Goal: Task Accomplishment & Management: Manage account settings

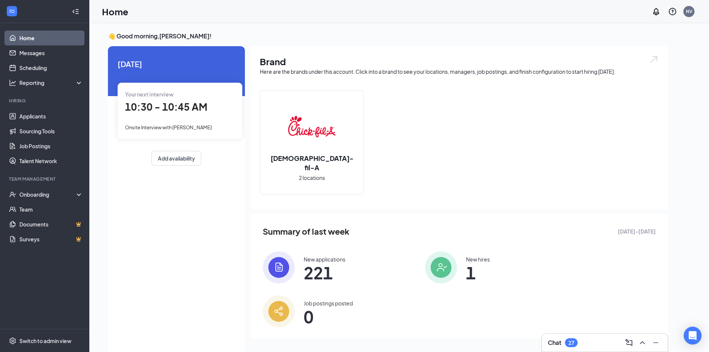
click at [188, 93] on div "Your next interview" at bounding box center [180, 94] width 110 height 8
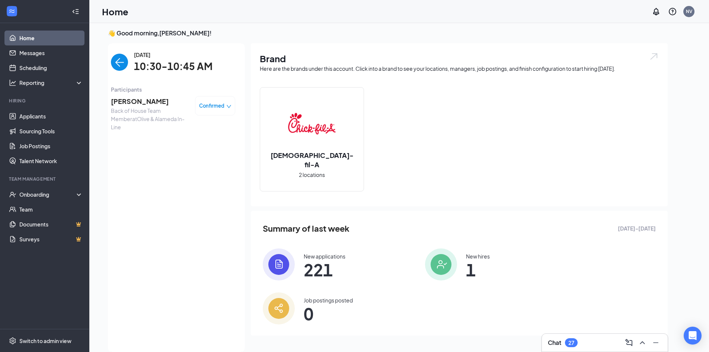
click at [225, 111] on div "Confirmed" at bounding box center [215, 105] width 40 height 19
click at [225, 103] on div "Confirmed" at bounding box center [215, 105] width 32 height 7
click at [205, 142] on span "Mark complete" at bounding box center [192, 139] width 37 height 8
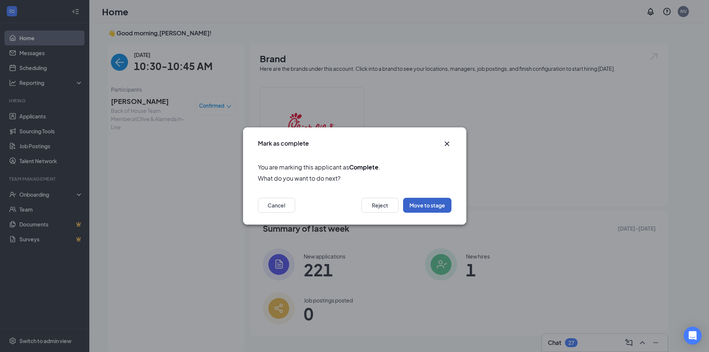
click at [434, 207] on button "Move to stage" at bounding box center [427, 205] width 48 height 15
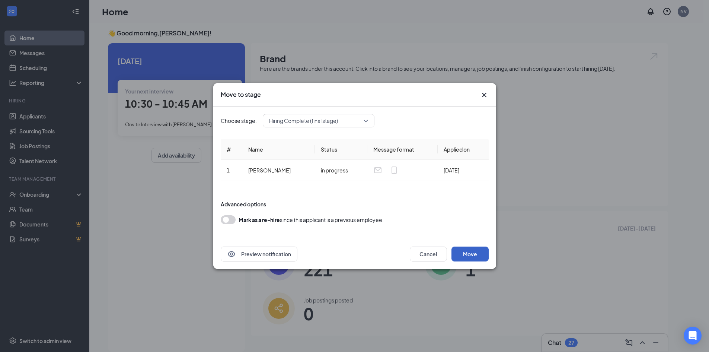
click at [475, 255] on button "Move" at bounding box center [469, 253] width 37 height 15
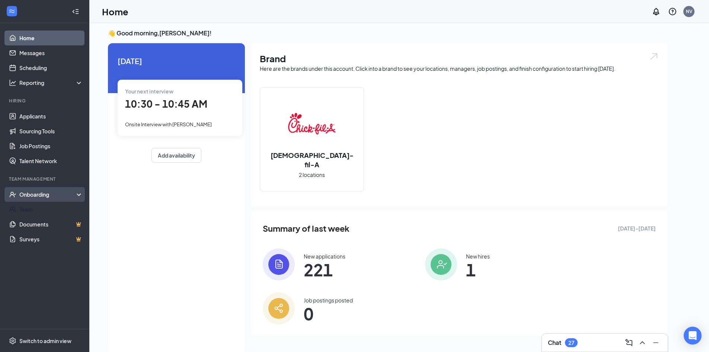
click at [44, 200] on div "Onboarding" at bounding box center [44, 194] width 89 height 15
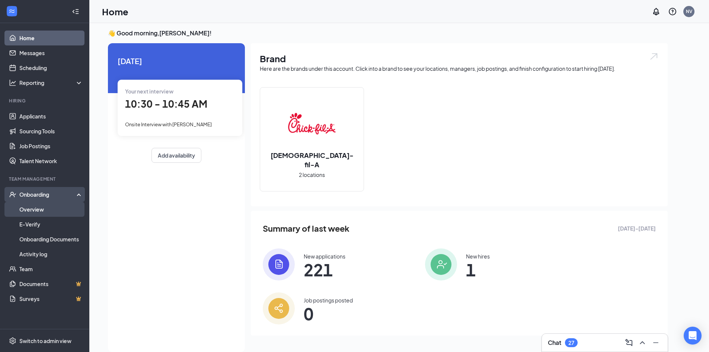
click at [42, 209] on link "Overview" at bounding box center [51, 209] width 64 height 15
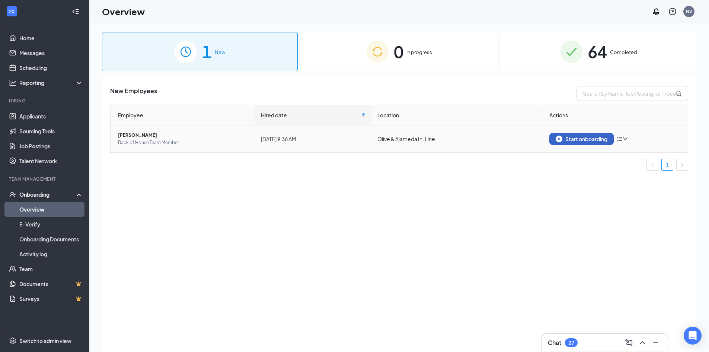
click at [573, 137] on div "Start onboarding" at bounding box center [581, 138] width 52 height 7
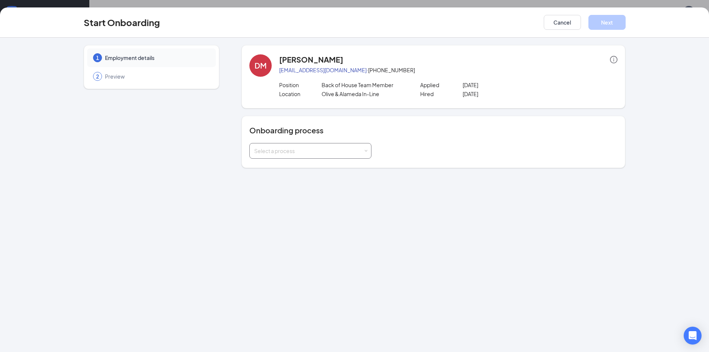
click at [364, 148] on div "Select a process" at bounding box center [310, 150] width 112 height 15
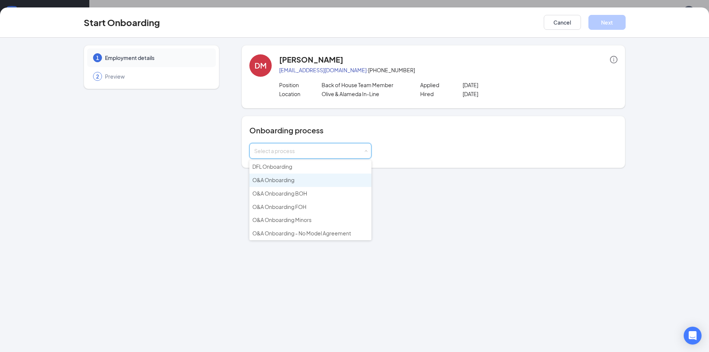
click at [335, 183] on li "O&A Onboarding" at bounding box center [310, 179] width 122 height 13
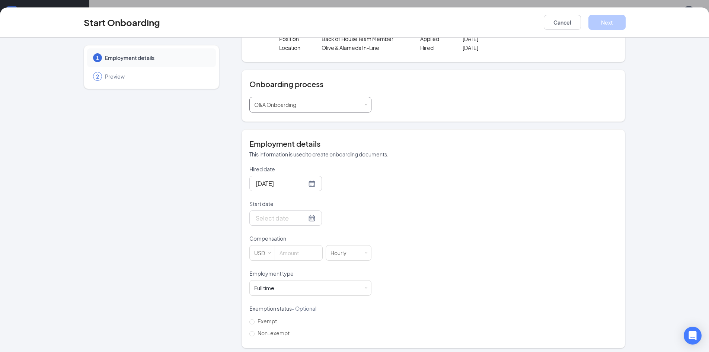
scroll to position [50, 0]
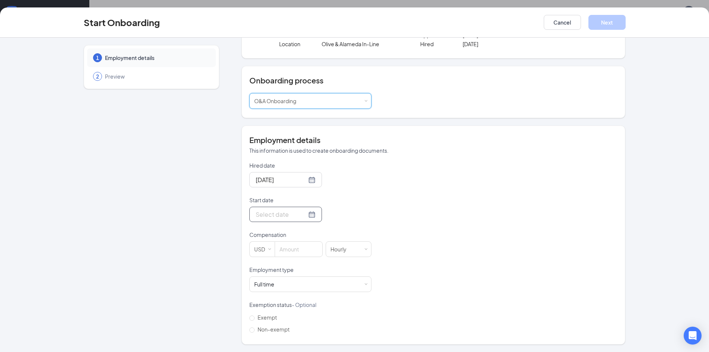
click at [298, 215] on div at bounding box center [286, 213] width 60 height 9
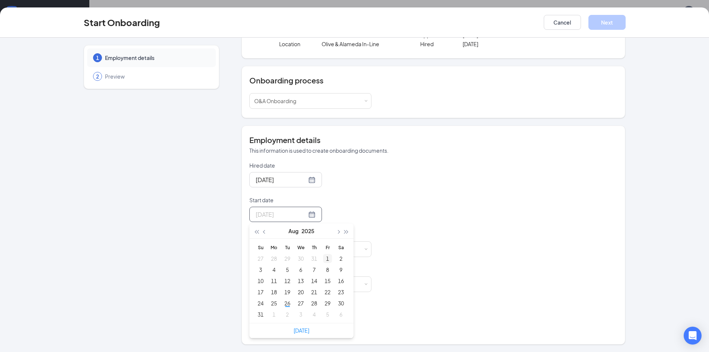
type input "[DATE]"
click at [298, 314] on div "3" at bounding box center [300, 314] width 9 height 9
click at [293, 249] on input at bounding box center [298, 248] width 47 height 15
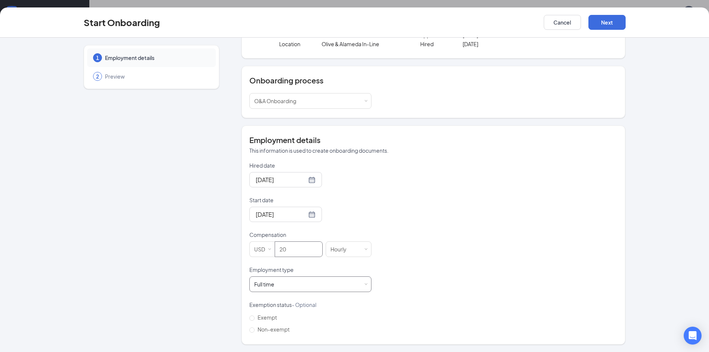
type input "20"
click at [280, 282] on div "Full time Works 30+ hours per week and is reasonably expected to work" at bounding box center [310, 283] width 112 height 15
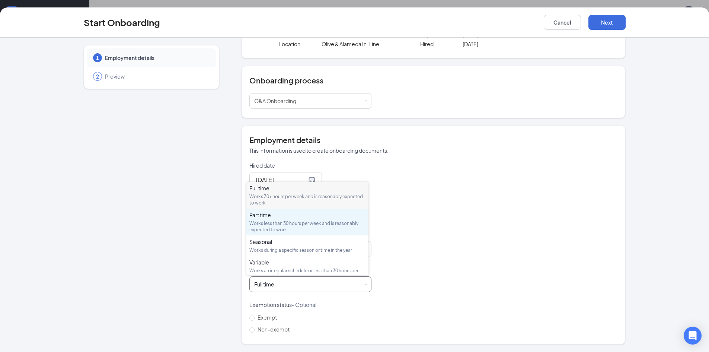
click at [288, 214] on div "Part time" at bounding box center [307, 214] width 116 height 7
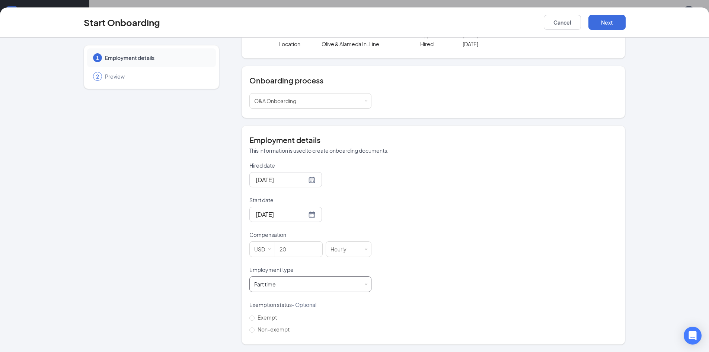
scroll to position [33, 0]
click at [255, 328] on span "Non-exempt" at bounding box center [273, 329] width 38 height 7
click at [254, 328] on input "Non-exempt" at bounding box center [251, 329] width 5 height 5
radio input "true"
click at [609, 25] on button "Next" at bounding box center [606, 22] width 37 height 15
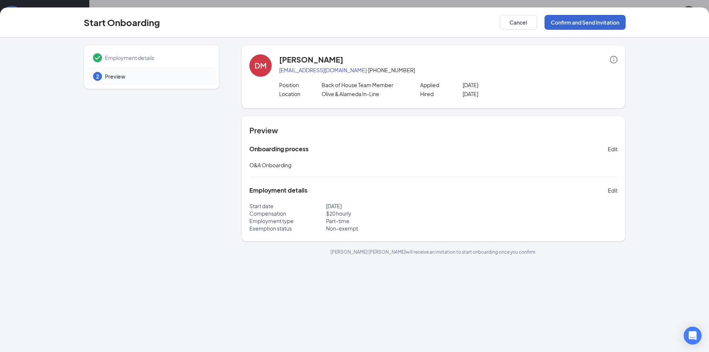
scroll to position [0, 0]
click at [605, 24] on button "Confirm and Send Invitation" at bounding box center [584, 22] width 81 height 15
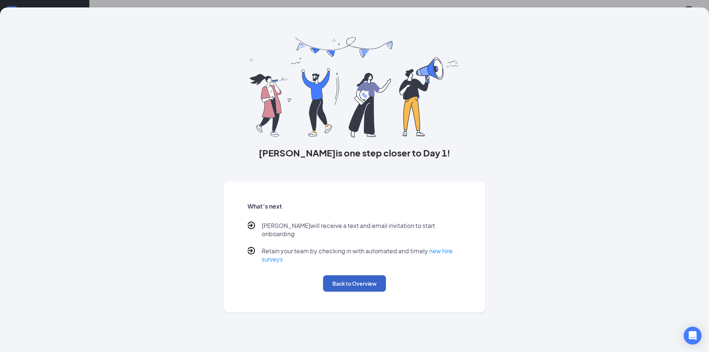
click at [337, 275] on button "Back to Overview" at bounding box center [354, 283] width 63 height 16
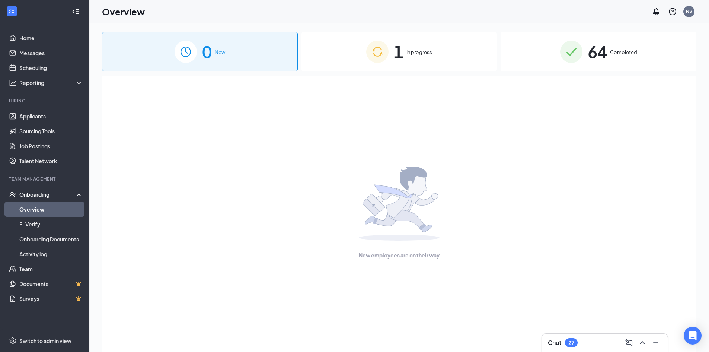
click at [395, 56] on span "1" at bounding box center [399, 52] width 10 height 26
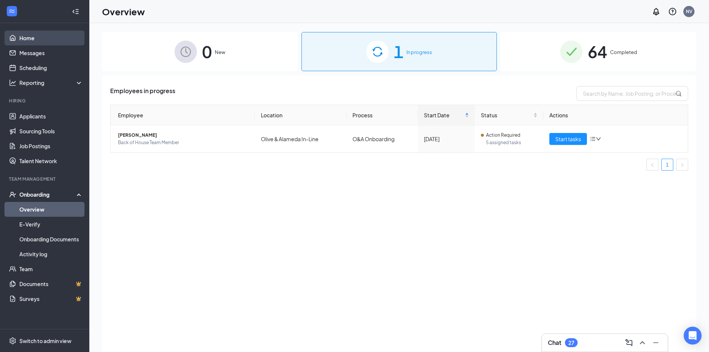
click at [49, 36] on link "Home" at bounding box center [51, 38] width 64 height 15
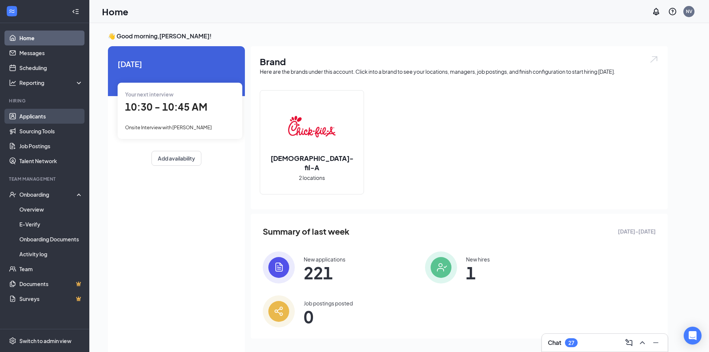
click at [51, 118] on link "Applicants" at bounding box center [51, 116] width 64 height 15
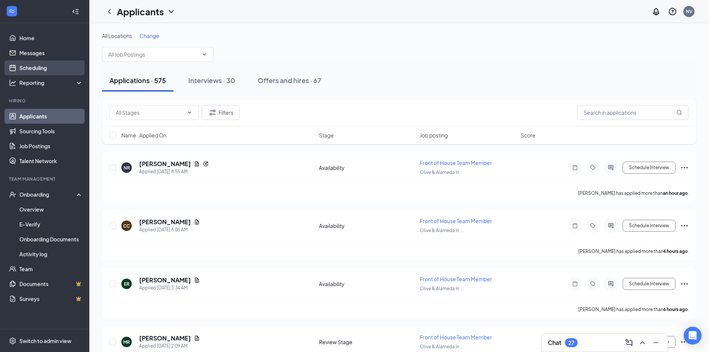
click at [45, 66] on link "Scheduling" at bounding box center [51, 67] width 64 height 15
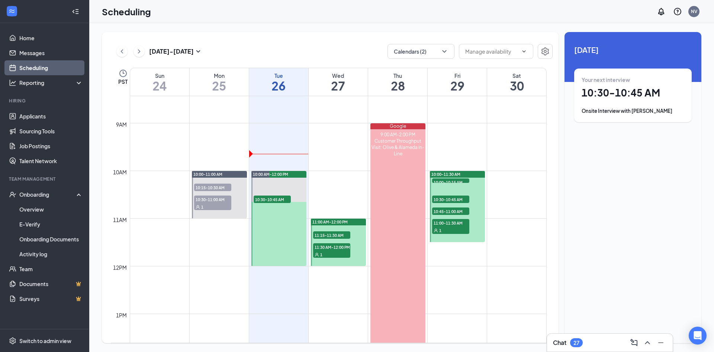
scroll to position [403, 0]
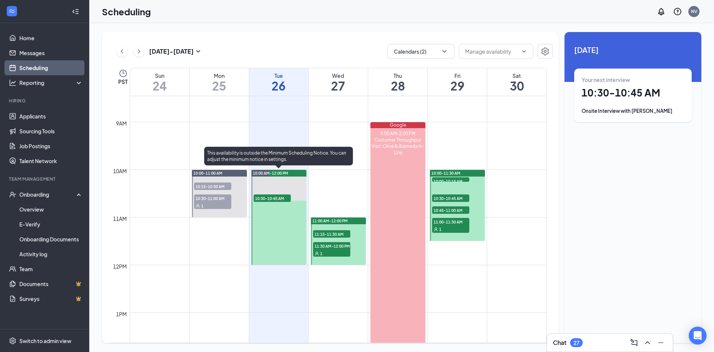
click at [273, 195] on span "10:30-10:45 AM" at bounding box center [272, 197] width 37 height 7
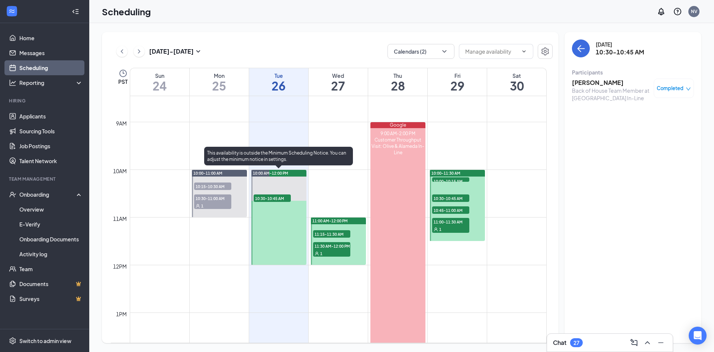
click at [267, 197] on span "10:30-10:45 AM" at bounding box center [272, 197] width 37 height 7
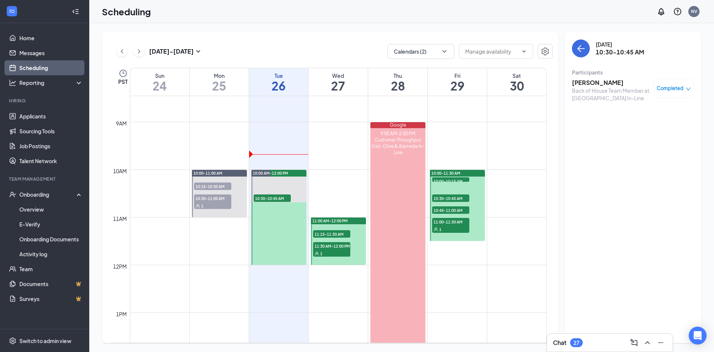
click at [215, 187] on span "10:15-10:30 AM" at bounding box center [212, 185] width 37 height 7
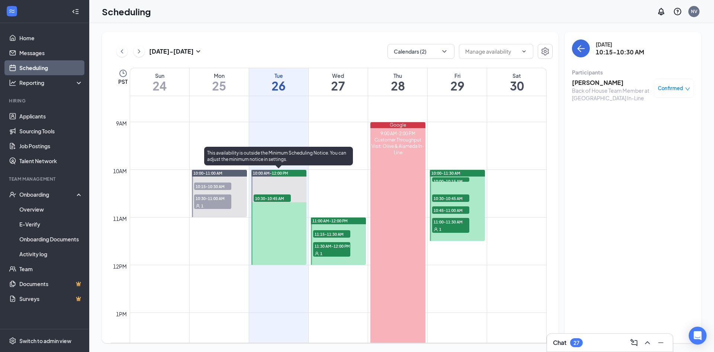
click at [280, 195] on span "10:30-10:45 AM" at bounding box center [272, 197] width 37 height 7
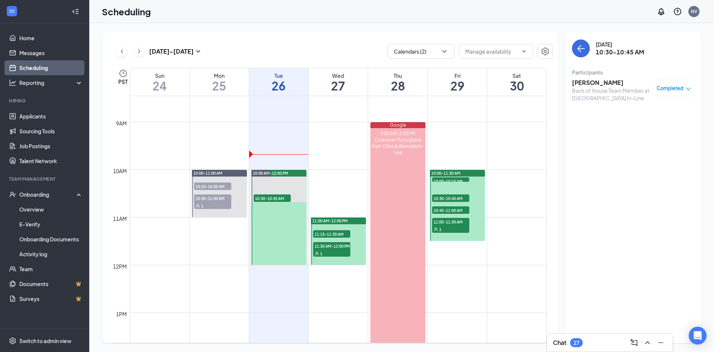
click at [676, 92] on span "Completed" at bounding box center [670, 87] width 27 height 7
click at [599, 124] on div "[DATE] 10:30-10:45 AM Participants [PERSON_NAME] Back of House Team Member at […" at bounding box center [633, 187] width 137 height 311
click at [42, 207] on link "Overview" at bounding box center [51, 209] width 64 height 15
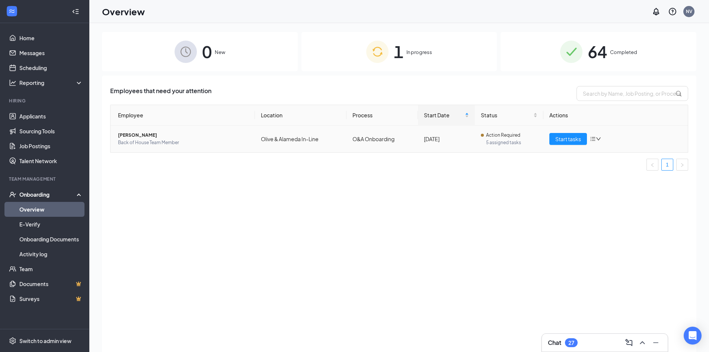
click at [600, 139] on icon "down" at bounding box center [598, 138] width 5 height 5
click at [607, 152] on div "Stop process" at bounding box center [634, 154] width 80 height 7
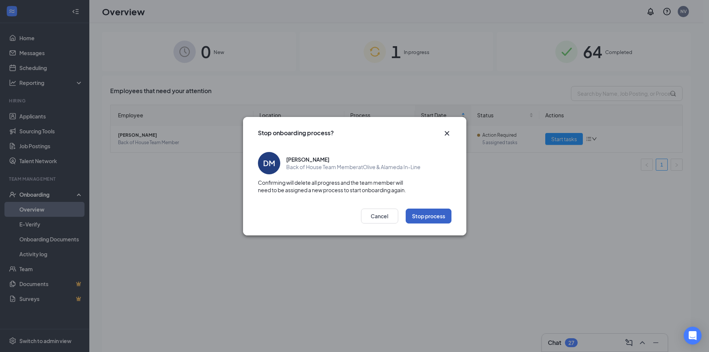
click at [429, 213] on button "Stop process" at bounding box center [428, 215] width 46 height 15
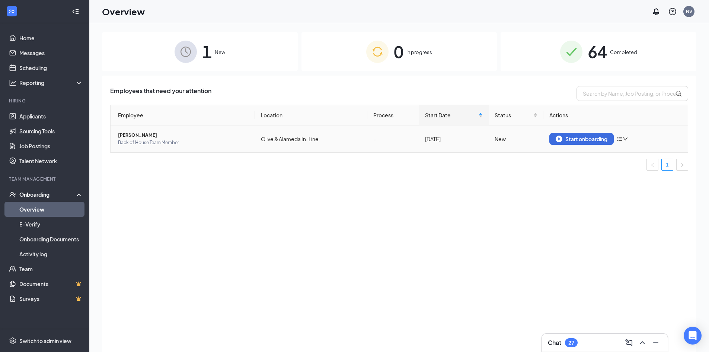
click at [625, 138] on icon "down" at bounding box center [624, 138] width 5 height 5
click at [627, 152] on div "Remove from onboarding" at bounding box center [662, 154] width 80 height 7
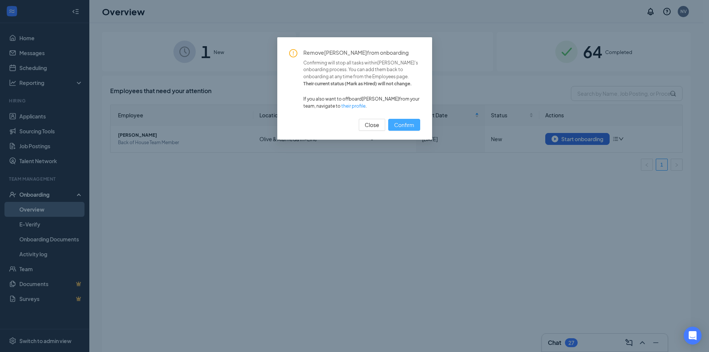
click at [405, 123] on span "Confirm" at bounding box center [404, 125] width 20 height 8
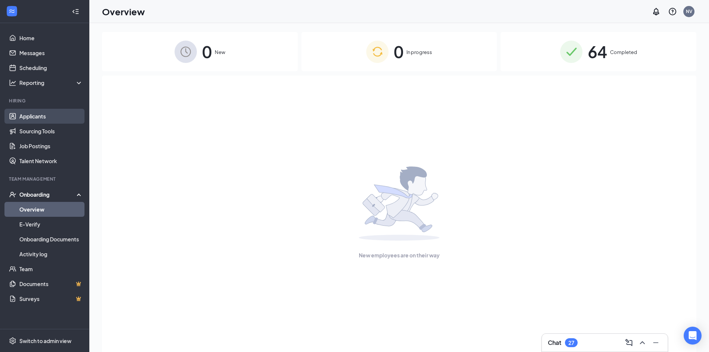
click at [48, 120] on link "Applicants" at bounding box center [51, 116] width 64 height 15
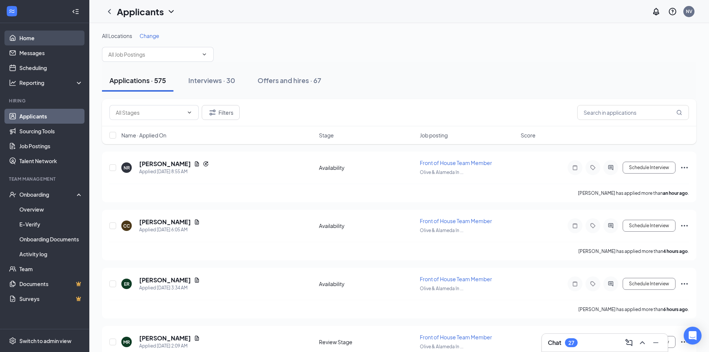
click at [35, 40] on link "Home" at bounding box center [51, 38] width 64 height 15
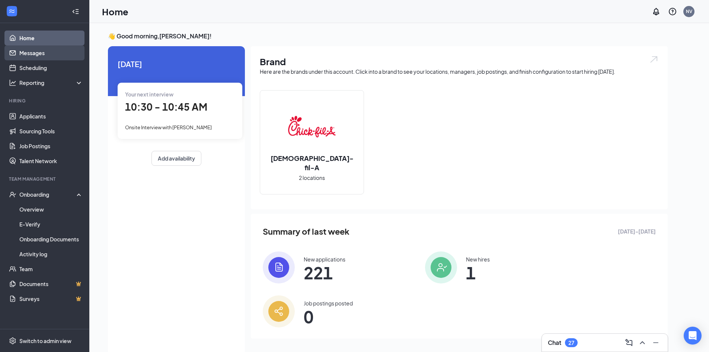
click at [42, 58] on link "Messages" at bounding box center [51, 52] width 64 height 15
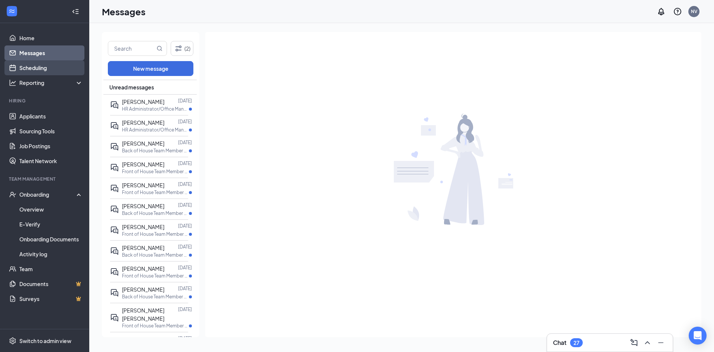
click at [49, 69] on link "Scheduling" at bounding box center [51, 67] width 64 height 15
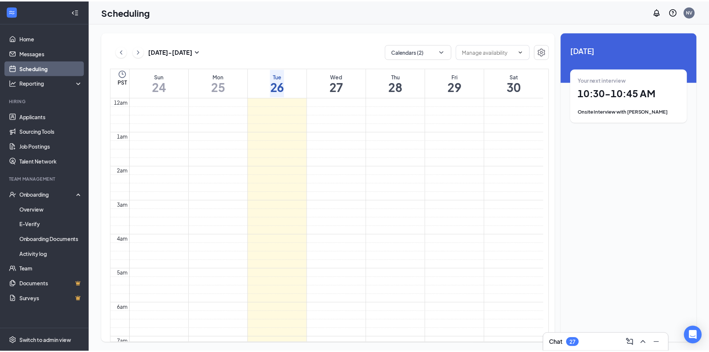
scroll to position [366, 0]
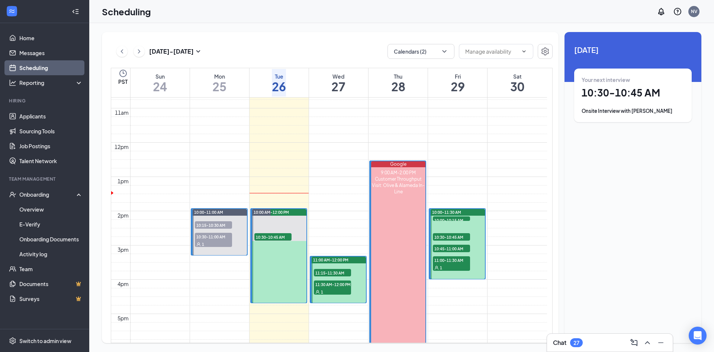
click at [218, 221] on span "10:15-10:30 AM" at bounding box center [213, 224] width 37 height 7
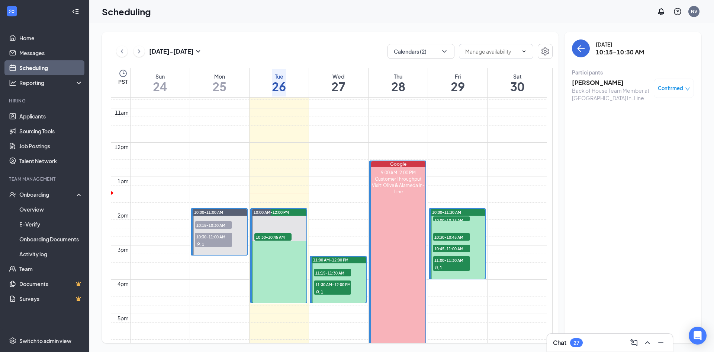
click at [604, 96] on div "Back of House Team Member at [GEOGRAPHIC_DATA] In-Line" at bounding box center [611, 94] width 78 height 15
click at [600, 82] on h3 "[PERSON_NAME]" at bounding box center [611, 82] width 78 height 8
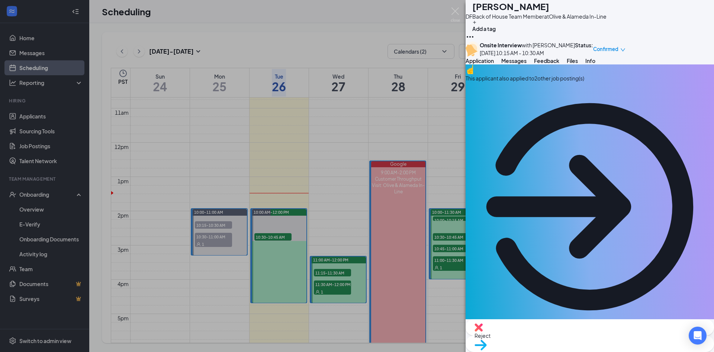
click at [623, 339] on span "Move to stage" at bounding box center [590, 354] width 231 height 8
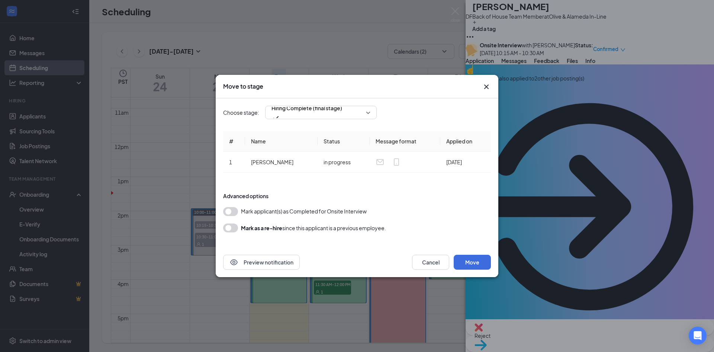
click at [235, 209] on button "button" at bounding box center [230, 211] width 15 height 9
click at [478, 260] on button "Move" at bounding box center [472, 261] width 37 height 15
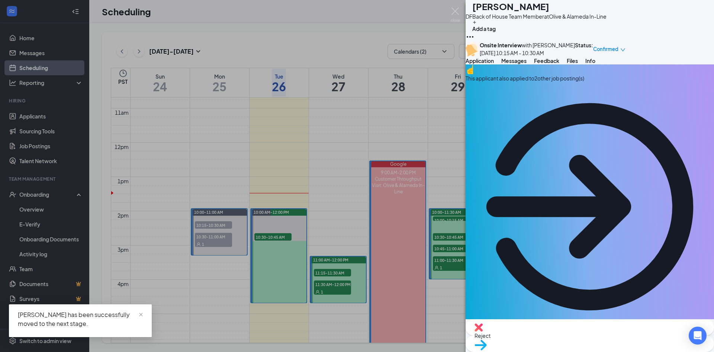
click at [338, 153] on div "DF [PERSON_NAME] Back of House Team Member at Olive & Alameda In-Line Add a tag…" at bounding box center [357, 176] width 714 height 352
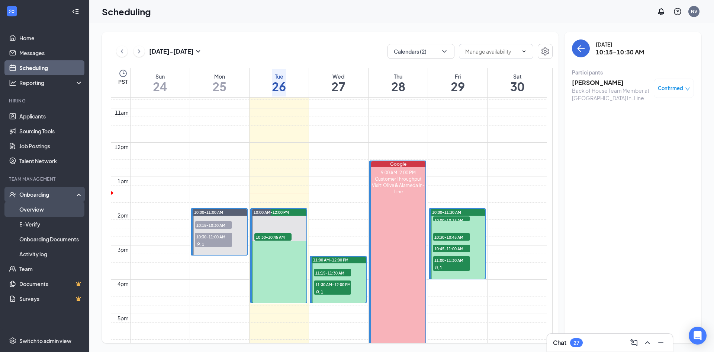
click at [51, 205] on link "Overview" at bounding box center [51, 209] width 64 height 15
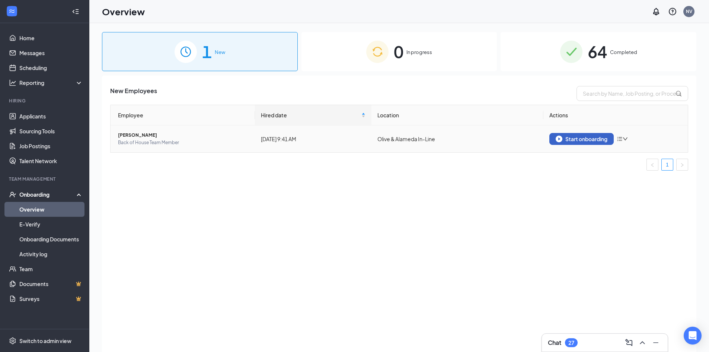
click at [577, 139] on div "Start onboarding" at bounding box center [581, 138] width 52 height 7
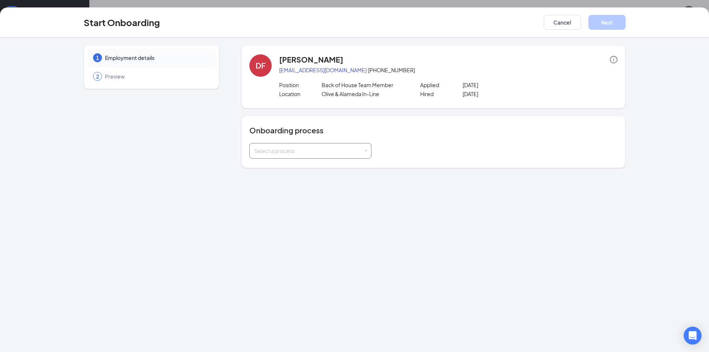
click at [329, 149] on div "Select a process" at bounding box center [308, 150] width 109 height 7
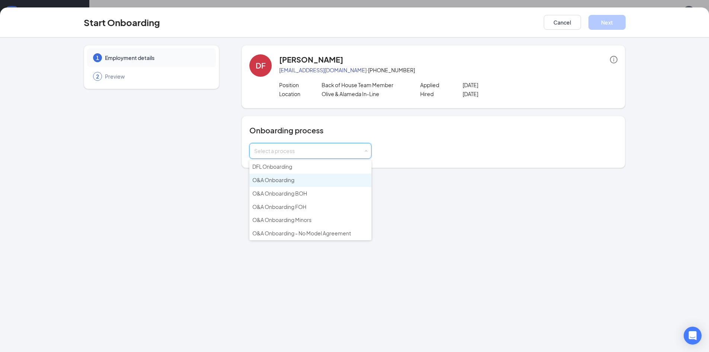
click at [319, 177] on li "O&A Onboarding" at bounding box center [310, 179] width 122 height 13
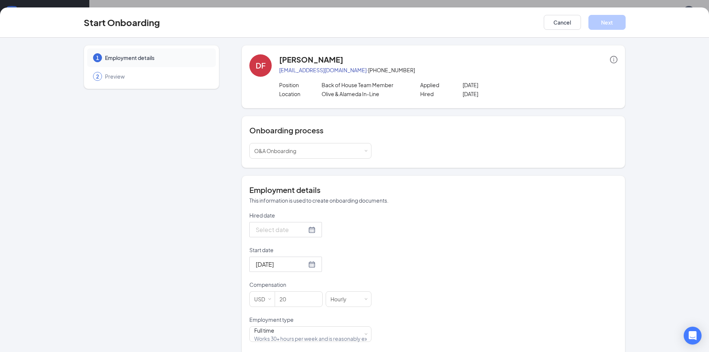
click at [303, 232] on div at bounding box center [286, 229] width 60 height 9
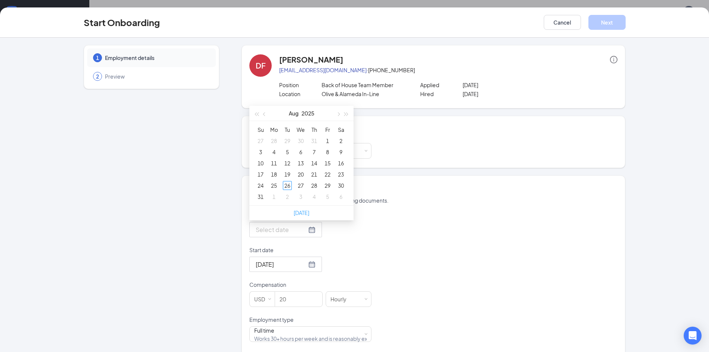
click at [300, 212] on link "[DATE]" at bounding box center [302, 212] width 16 height 7
type input "[DATE]"
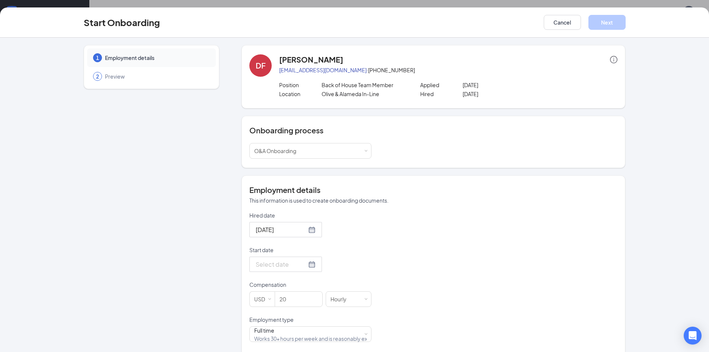
click at [319, 260] on div at bounding box center [310, 263] width 122 height 15
click at [327, 279] on form "Hired date [DATE] [DATE] Su Mo Tu We Th Fr Sa 27 28 29 30 31 1 2 3 4 5 6 7 8 9 …" at bounding box center [310, 297] width 122 height 173
click at [277, 258] on div at bounding box center [285, 263] width 73 height 15
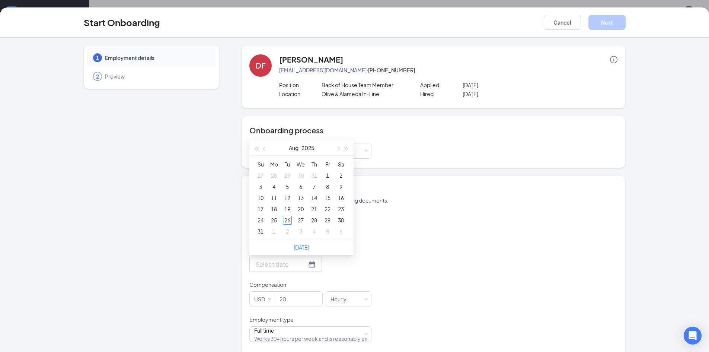
click at [279, 264] on input "Start date" at bounding box center [281, 263] width 51 height 9
type input "[DATE]"
click at [283, 230] on div "2" at bounding box center [287, 231] width 9 height 9
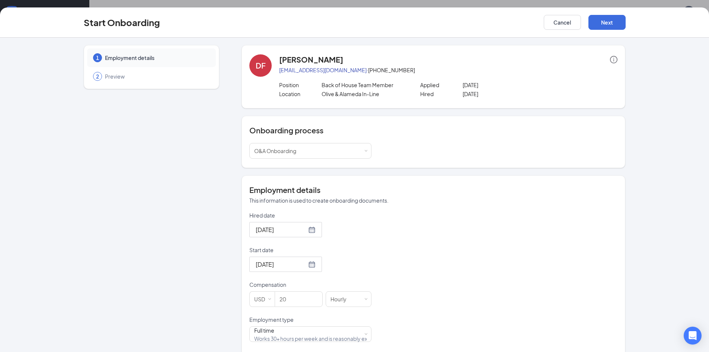
click at [344, 247] on p "Start date" at bounding box center [310, 249] width 122 height 7
click at [307, 259] on input "[DATE]" at bounding box center [281, 263] width 51 height 9
click at [411, 289] on div "Hired date [DATE] [DATE] Su Mo Tu We Th Fr Sa 27 28 29 30 31 1 2 3 4 5 6 7 8 9 …" at bounding box center [433, 297] width 368 height 173
click at [300, 264] on div at bounding box center [286, 263] width 60 height 9
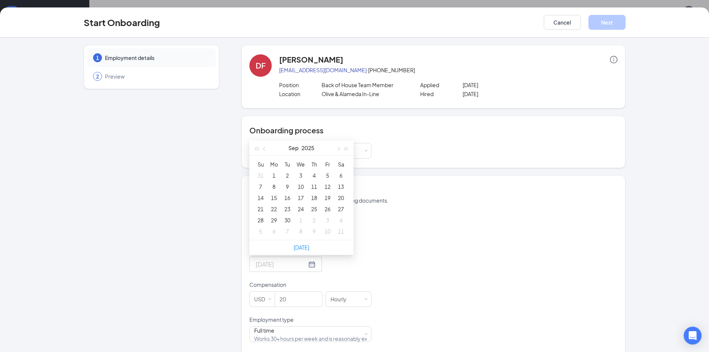
type input "[DATE]"
click at [324, 174] on div "5" at bounding box center [327, 175] width 9 height 9
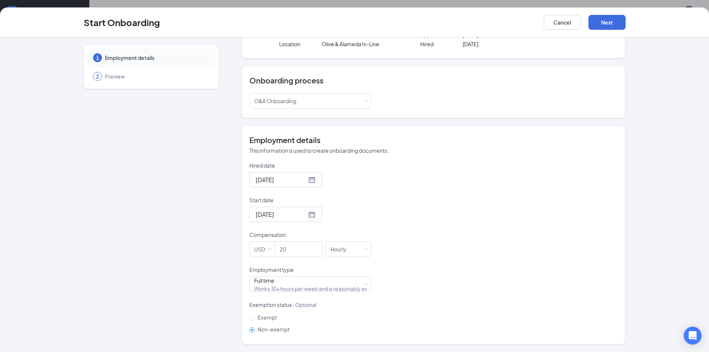
scroll to position [33, 0]
click at [318, 281] on div "Full time Works 30+ hours per week and is reasonably expected to work" at bounding box center [310, 283] width 112 height 15
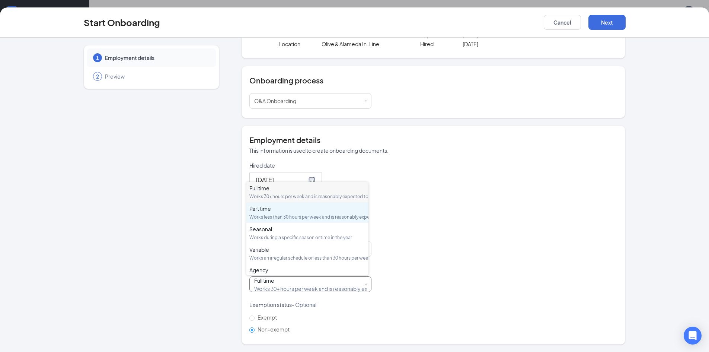
click at [312, 220] on div "Works less than 30 hours per week and is reasonably expected to work" at bounding box center [307, 217] width 116 height 6
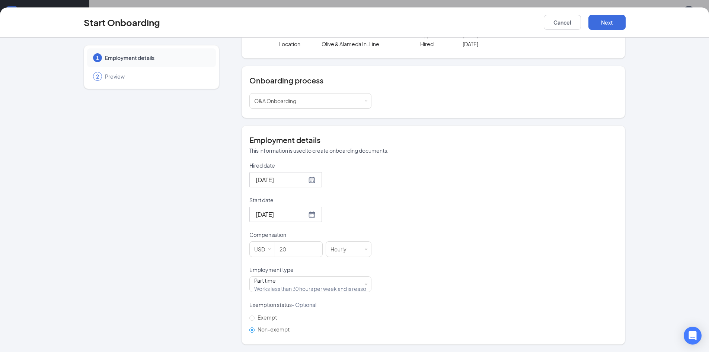
click at [435, 243] on div "Hired date [DATE] [DATE] Su Mo Tu We Th Fr Sa 27 28 29 30 31 1 2 3 4 5 6 7 8 9 …" at bounding box center [433, 247] width 368 height 173
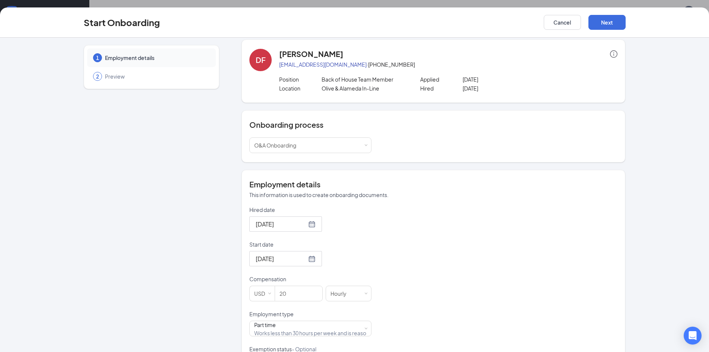
scroll to position [0, 0]
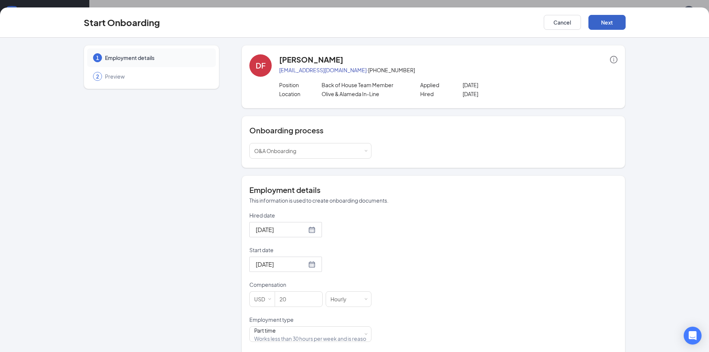
click at [607, 20] on button "Next" at bounding box center [606, 22] width 37 height 15
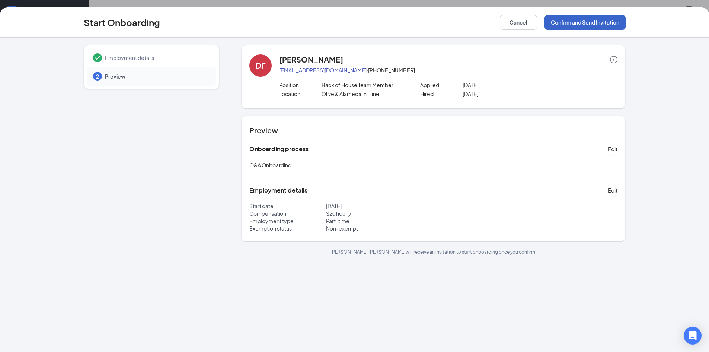
click at [602, 20] on button "Confirm and Send Invitation" at bounding box center [584, 22] width 81 height 15
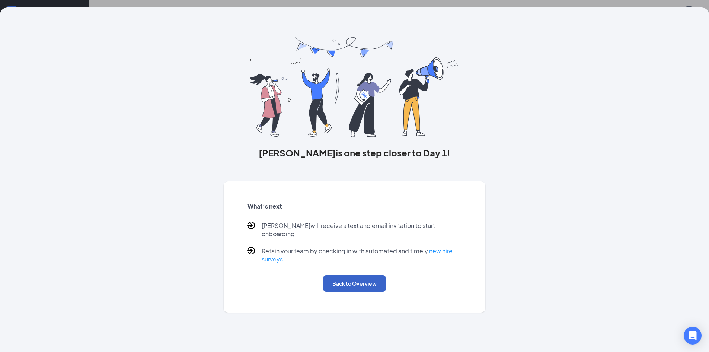
click at [350, 275] on button "Back to Overview" at bounding box center [354, 283] width 63 height 16
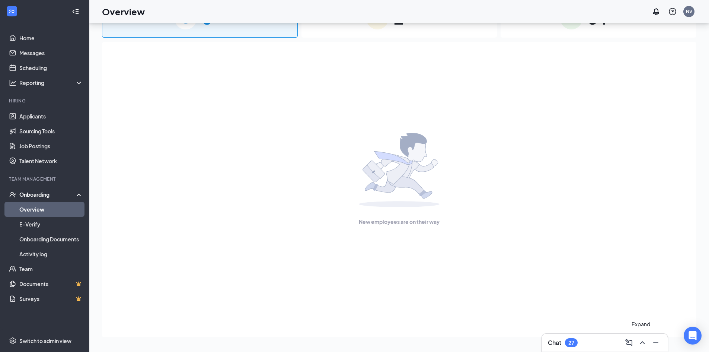
click at [643, 339] on icon "ChevronUp" at bounding box center [642, 342] width 9 height 9
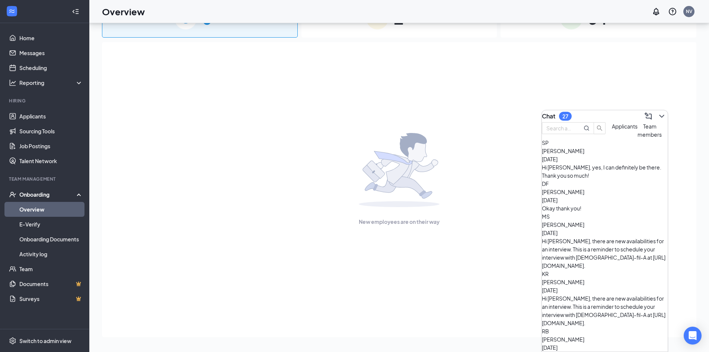
click at [615, 179] on div "Hi [PERSON_NAME], yes, I can definitely be there. Thank you so much!" at bounding box center [605, 171] width 126 height 16
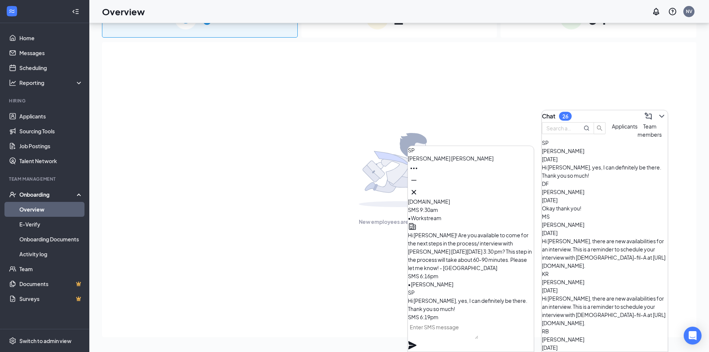
click at [467, 336] on textarea at bounding box center [443, 330] width 70 height 18
type textarea "Perfect! We will see you then!-[PERSON_NAME]"
click at [417, 339] on icon "Plane" at bounding box center [412, 344] width 9 height 9
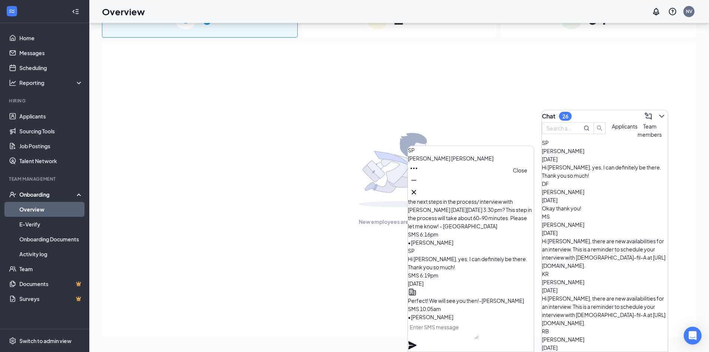
click at [418, 187] on icon "Cross" at bounding box center [413, 191] width 9 height 9
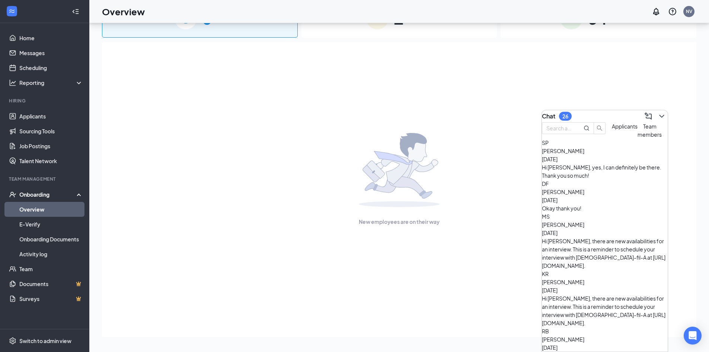
click at [657, 112] on icon "ChevronDown" at bounding box center [661, 116] width 9 height 9
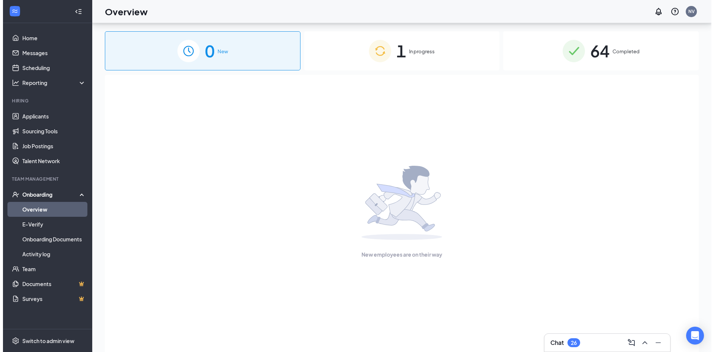
scroll to position [0, 0]
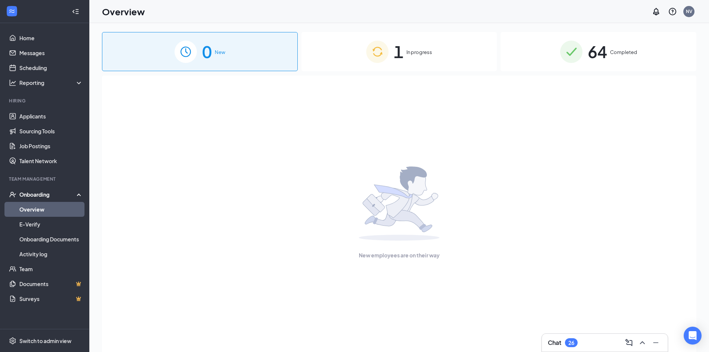
click at [423, 55] on span "In progress" at bounding box center [419, 51] width 26 height 7
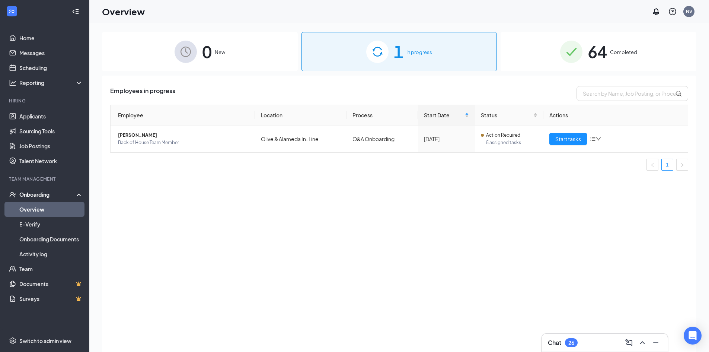
click at [243, 49] on div "0 New" at bounding box center [200, 51] width 196 height 39
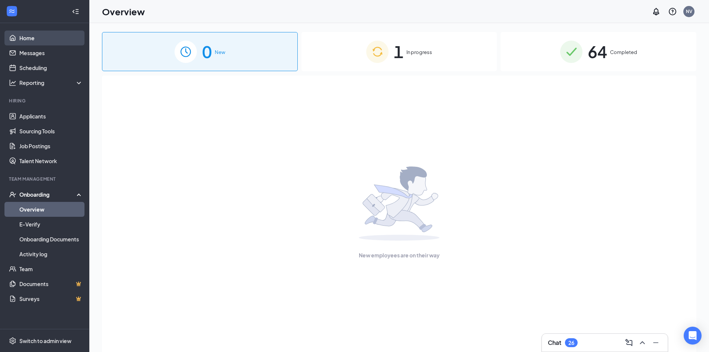
click at [26, 44] on link "Home" at bounding box center [51, 38] width 64 height 15
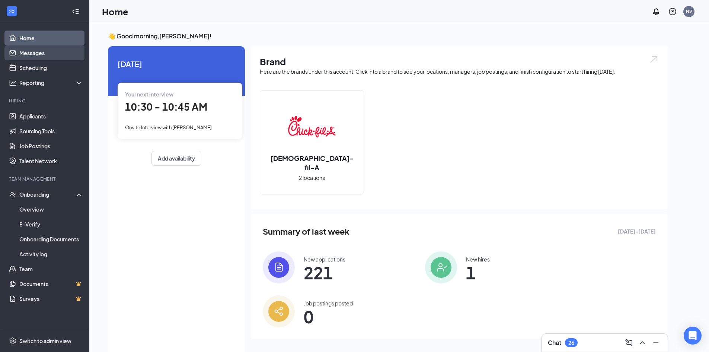
click at [26, 50] on link "Messages" at bounding box center [51, 52] width 64 height 15
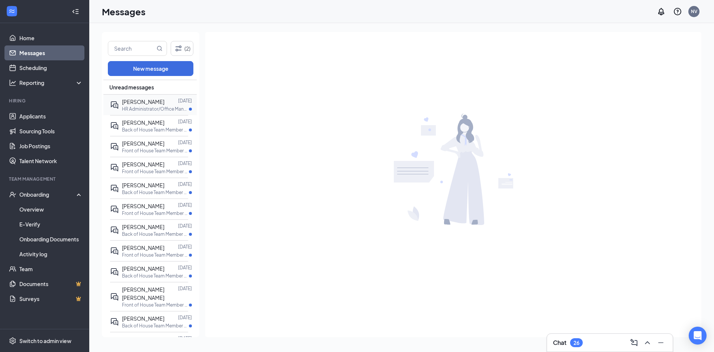
click at [145, 102] on span "[PERSON_NAME]" at bounding box center [143, 101] width 42 height 7
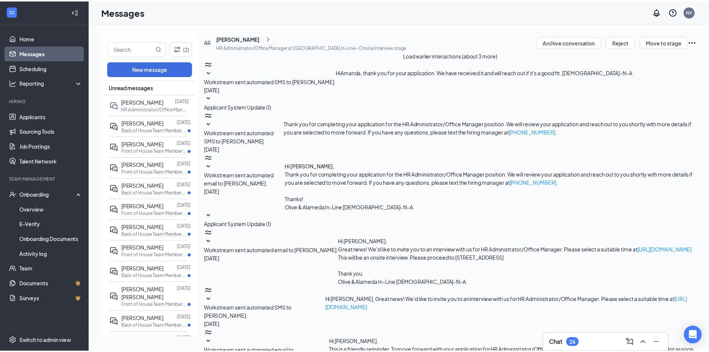
scroll to position [179, 0]
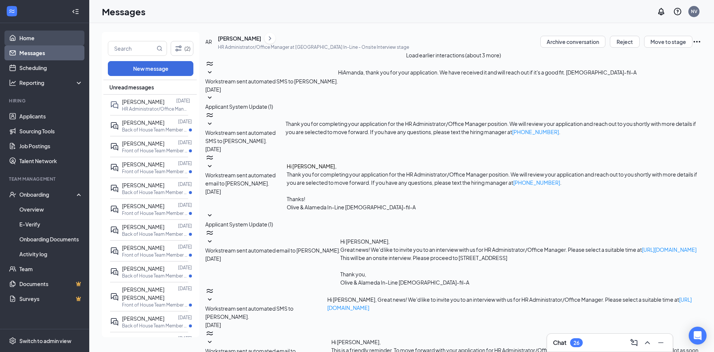
click at [41, 36] on link "Home" at bounding box center [51, 38] width 64 height 15
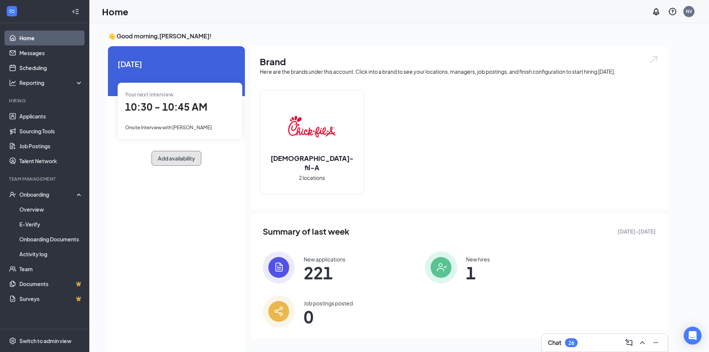
click at [173, 161] on button "Add availability" at bounding box center [176, 158] width 50 height 15
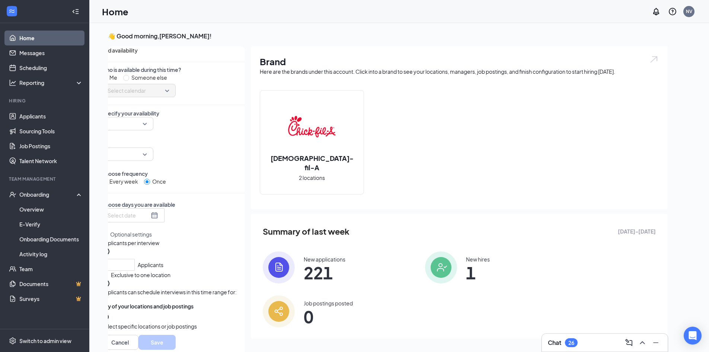
scroll to position [3, 0]
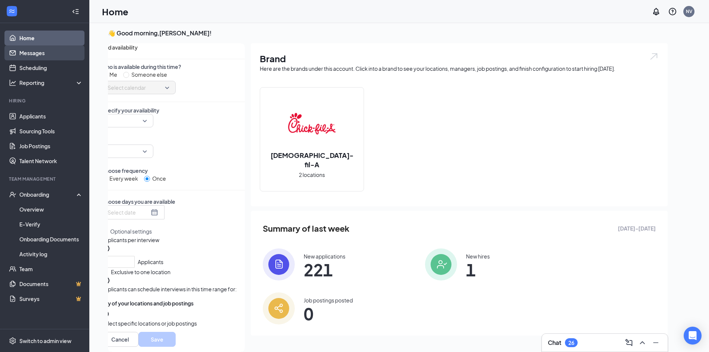
click at [47, 56] on link "Messages" at bounding box center [51, 52] width 64 height 15
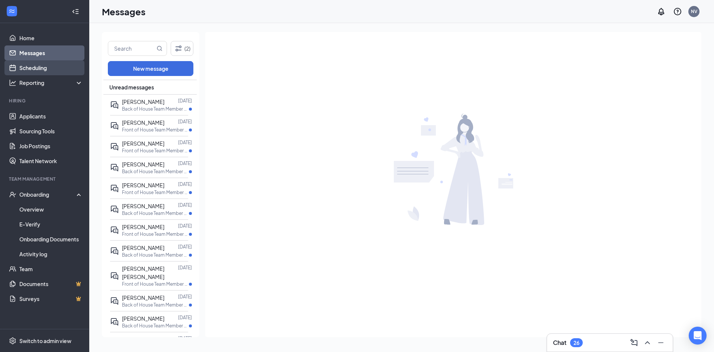
click at [49, 71] on link "Scheduling" at bounding box center [51, 67] width 64 height 15
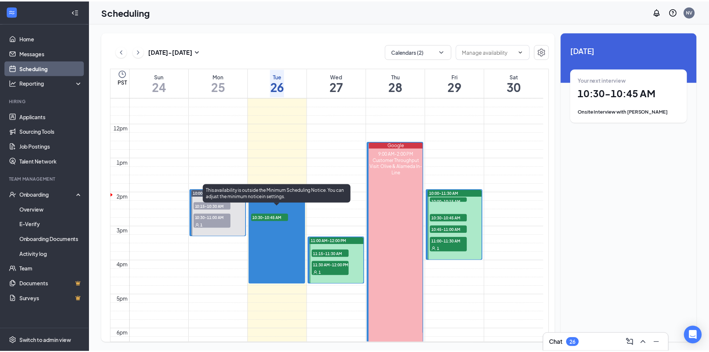
scroll to position [403, 0]
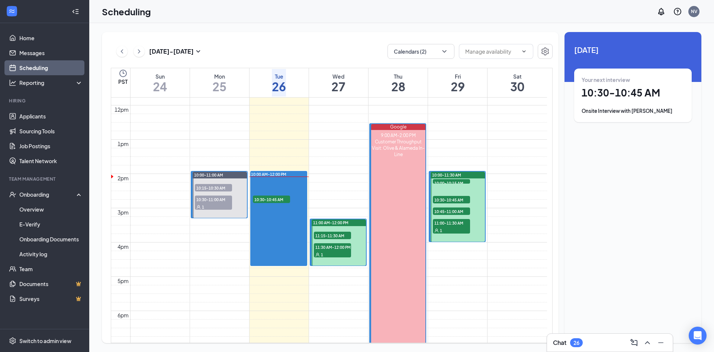
click at [333, 250] on div "1" at bounding box center [332, 253] width 37 height 7
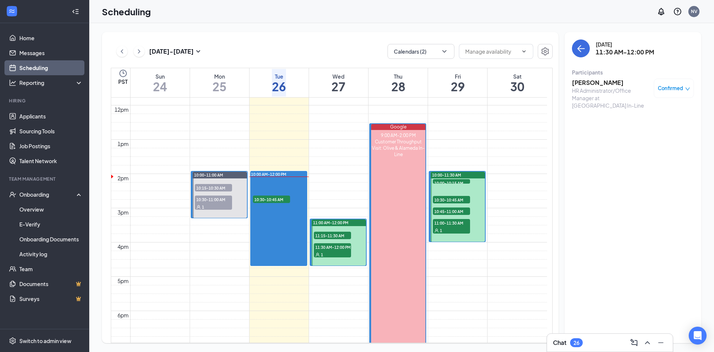
click at [343, 221] on span "11:00 AM-12:00 PM" at bounding box center [330, 222] width 35 height 5
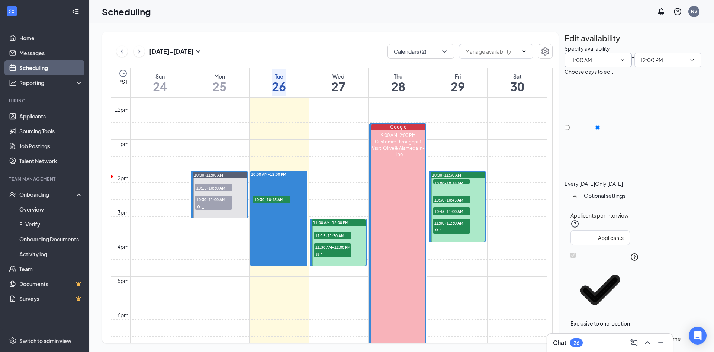
click at [620, 63] on icon "ChevronDown" at bounding box center [623, 60] width 6 height 6
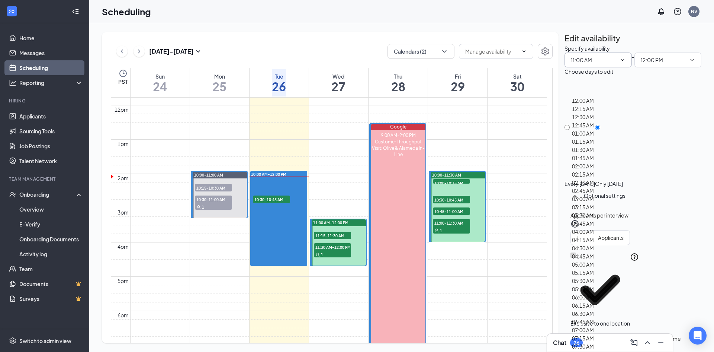
click at [663, 96] on div "Specify availability 11:00 AM - 12:00 PM Choose days to edit Every [DATE] Only …" at bounding box center [633, 216] width 137 height 344
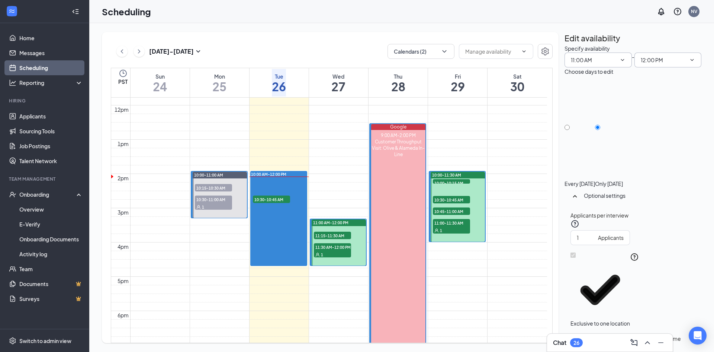
click at [664, 64] on input "12:00 PM" at bounding box center [664, 60] width 46 height 8
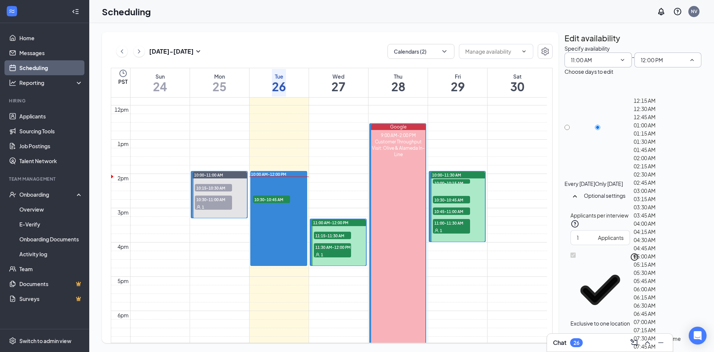
click at [603, 60] on div "Specify availability 11:00 AM - 12:00 PM Choose days to edit Every [DATE] Only …" at bounding box center [633, 216] width 137 height 344
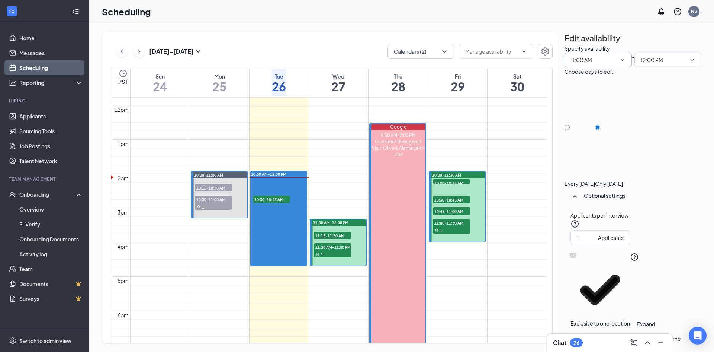
click at [650, 339] on icon "ChevronUp" at bounding box center [647, 342] width 5 height 3
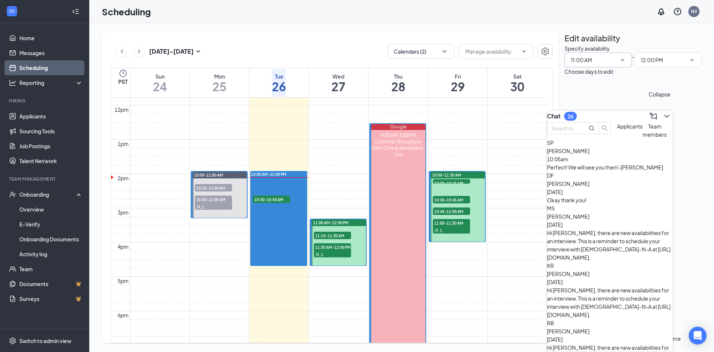
click at [665, 115] on icon "ChevronDown" at bounding box center [667, 116] width 9 height 9
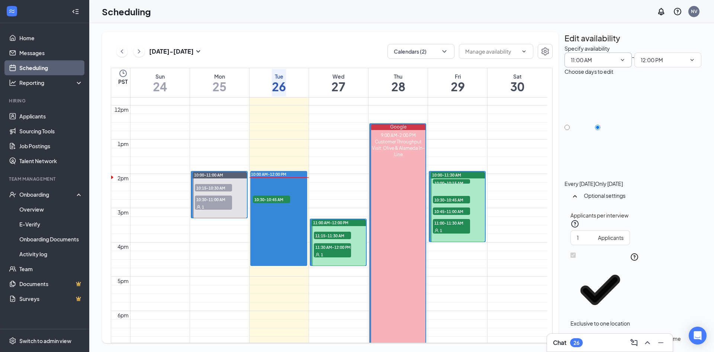
click at [344, 140] on td at bounding box center [338, 135] width 417 height 9
click at [325, 261] on div at bounding box center [339, 242] width 54 height 46
click at [331, 11] on td at bounding box center [338, 7] width 417 height 9
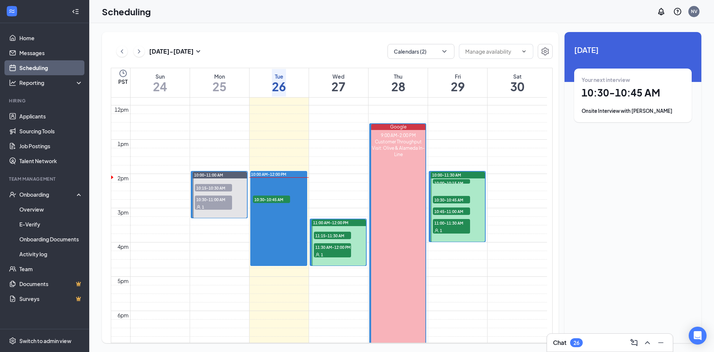
click at [610, 86] on div "Your next interview 10:30 - 10:45 AM Onsite Interview with [PERSON_NAME]" at bounding box center [633, 95] width 103 height 39
click at [578, 158] on icon "ArrowLeft" at bounding box center [581, 162] width 9 height 9
click at [344, 20] on td at bounding box center [338, 15] width 417 height 9
click at [334, 71] on td at bounding box center [338, 66] width 417 height 9
click at [337, 54] on td at bounding box center [338, 49] width 417 height 9
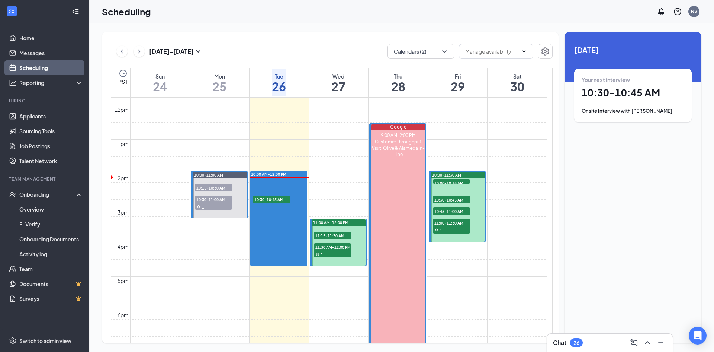
click at [337, 54] on td at bounding box center [338, 49] width 417 height 9
click at [45, 37] on link "Home" at bounding box center [51, 38] width 64 height 15
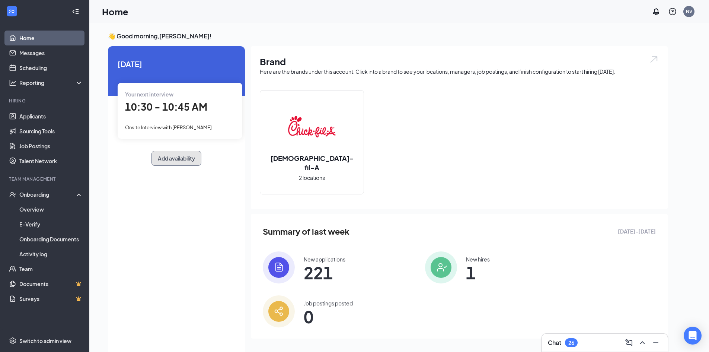
click at [177, 153] on button "Add availability" at bounding box center [176, 158] width 50 height 15
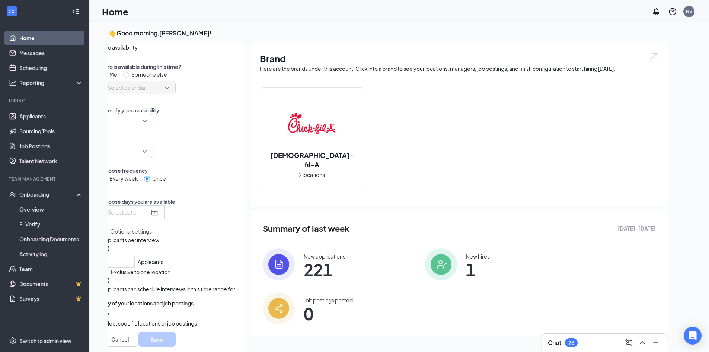
scroll to position [26, 0]
click at [144, 116] on input "search" at bounding box center [125, 120] width 38 height 13
click at [153, 144] on div at bounding box center [127, 150] width 52 height 13
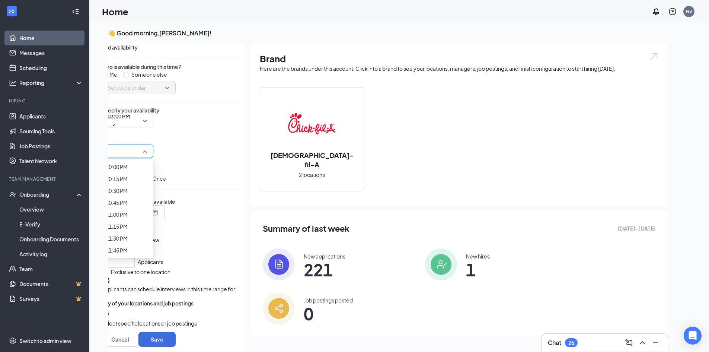
scroll to position [1153, 0]
click at [212, 174] on div "Every week Once" at bounding box center [173, 178] width 144 height 8
click at [130, 141] on span "05:00 PM" at bounding box center [119, 146] width 22 height 11
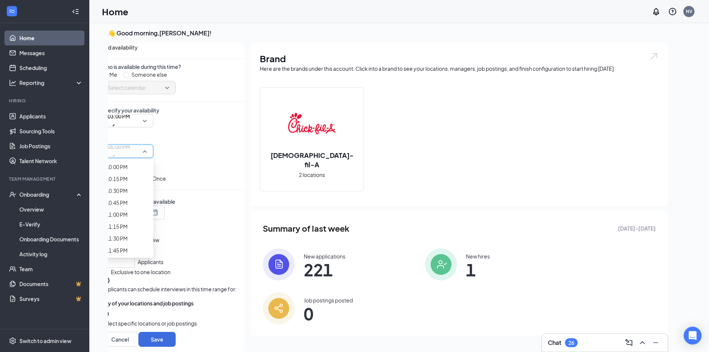
click at [205, 167] on div "Who is available during this time? Me Someone else Select calendar Specify your…" at bounding box center [173, 197] width 144 height 269
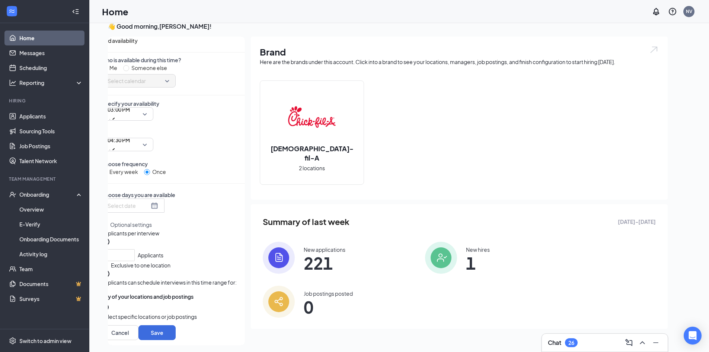
scroll to position [16, 0]
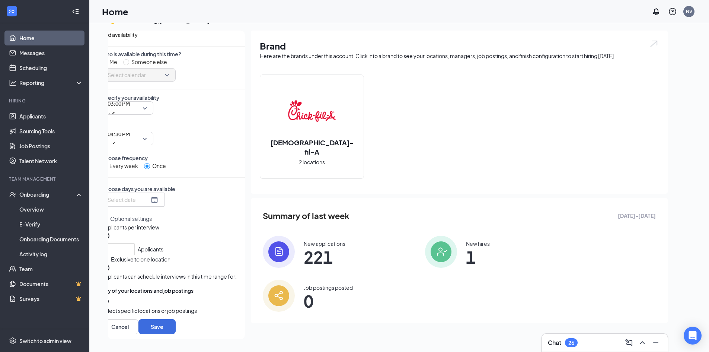
click at [158, 195] on div at bounding box center [133, 199] width 51 height 8
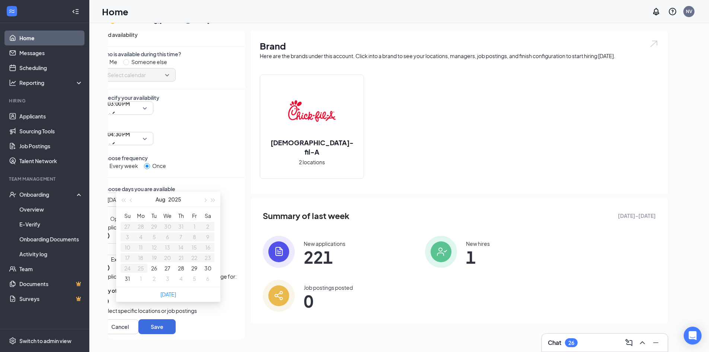
type input "[DATE]"
click at [170, 272] on button "27" at bounding box center [167, 268] width 6 height 8
type input "[DATE]"
click at [211, 192] on div "Wed Aug [DATE] Mo Tu We Th Fr Sa 27 28 29 30 31 1 2 3 4 5 6 7 8 9 10 11 12 13 1…" at bounding box center [173, 216] width 144 height 48
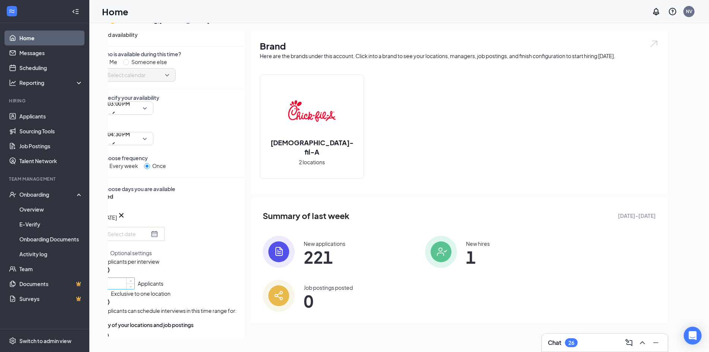
click at [134, 278] on input "1" at bounding box center [118, 283] width 33 height 11
click at [197, 331] on button "Select specific locations or job postings" at bounding box center [149, 339] width 96 height 17
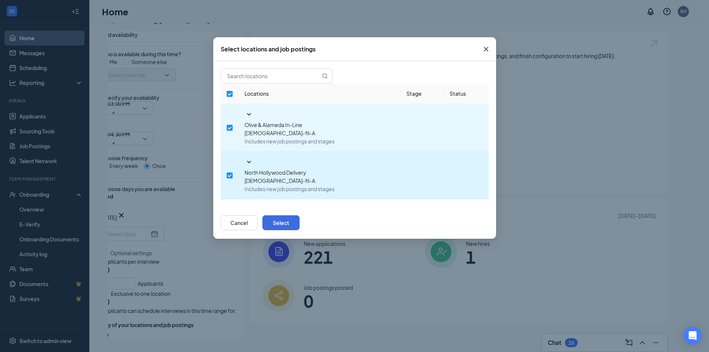
click at [228, 172] on input "checkbox" at bounding box center [230, 175] width 6 height 6
checkbox input "false"
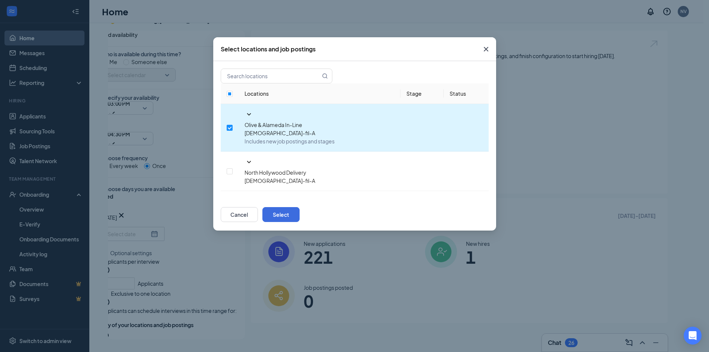
click at [244, 114] on icon "SmallChevronDown" at bounding box center [248, 114] width 9 height 9
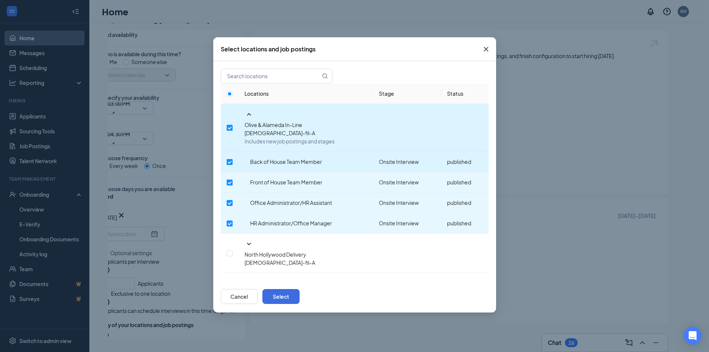
click at [233, 159] on input "checkbox" at bounding box center [230, 162] width 6 height 6
checkbox input "true"
checkbox input "false"
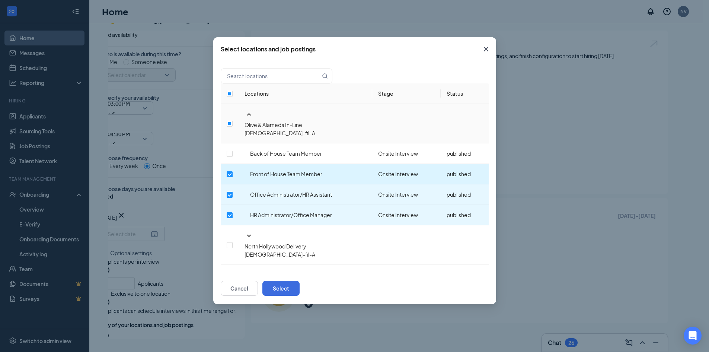
click at [233, 171] on input "checkbox" at bounding box center [230, 174] width 6 height 6
checkbox input "false"
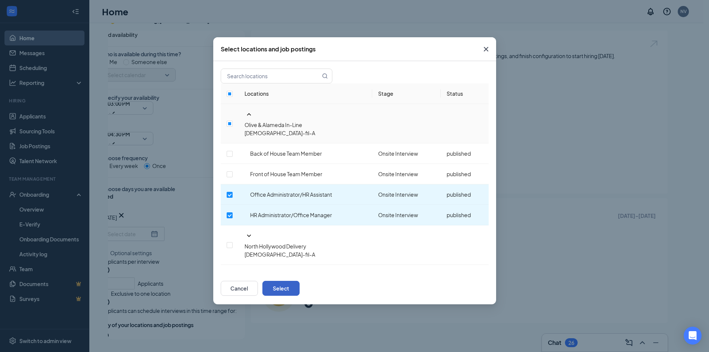
click at [299, 280] on button "Select" at bounding box center [280, 287] width 37 height 15
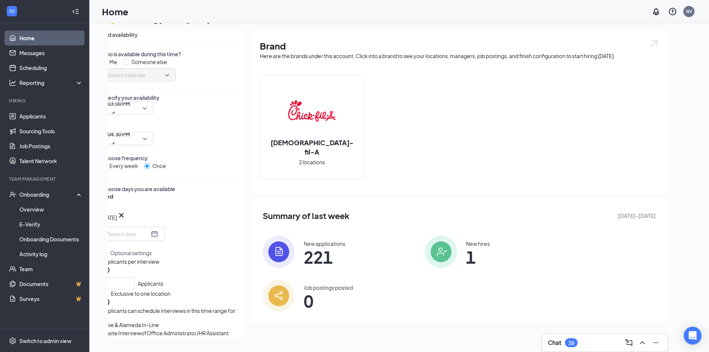
scroll to position [95, 0]
click at [129, 339] on button "Select specific locations or job postings" at bounding box center [149, 356] width 96 height 17
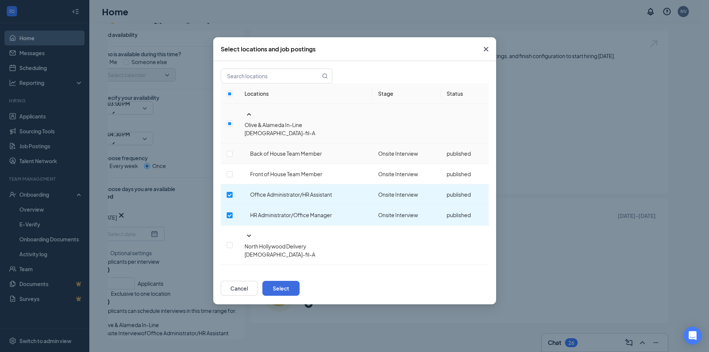
click at [239, 143] on td "Back of House Team Member" at bounding box center [305, 153] width 134 height 20
click at [233, 151] on input "checkbox" at bounding box center [230, 154] width 6 height 6
checkbox input "true"
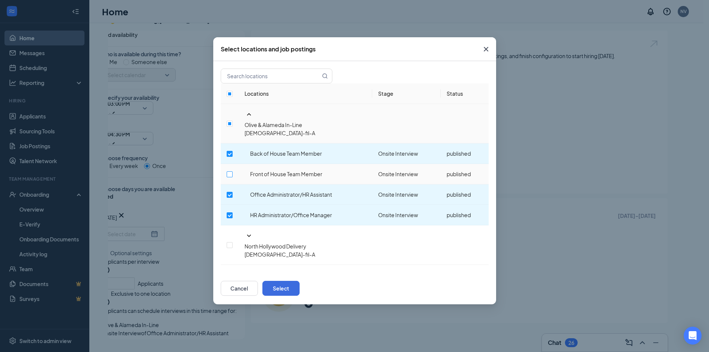
click at [233, 171] on input "checkbox" at bounding box center [230, 174] width 6 height 6
checkbox input "true"
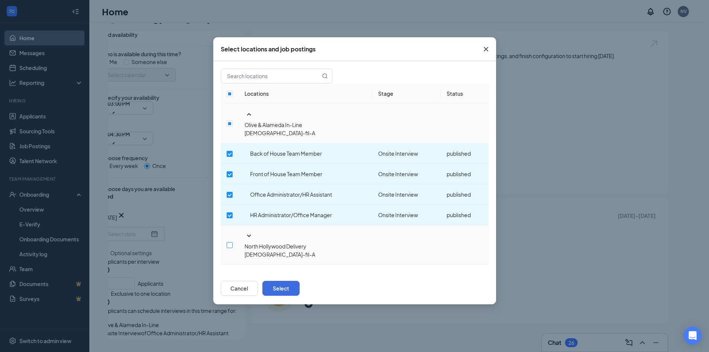
click at [227, 242] on input "checkbox" at bounding box center [230, 245] width 6 height 6
checkbox input "true"
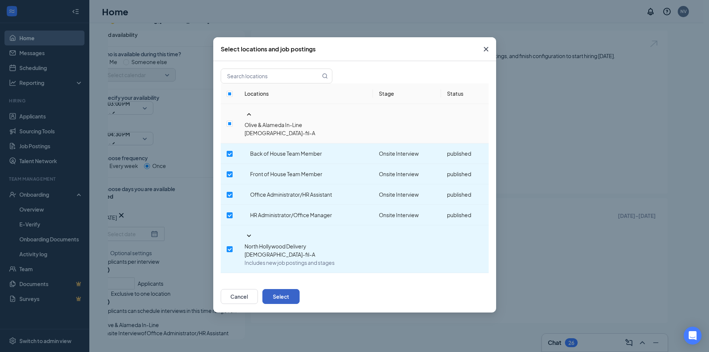
click at [299, 289] on button "Select" at bounding box center [280, 296] width 37 height 15
